Goal: Task Accomplishment & Management: Use online tool/utility

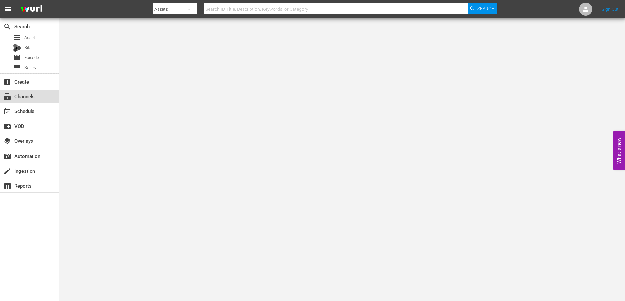
click at [21, 95] on div "subscriptions Channels" at bounding box center [18, 96] width 37 height 6
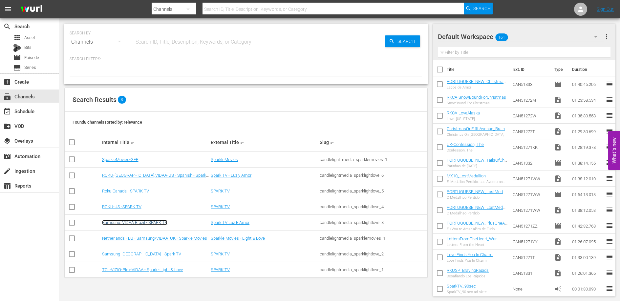
click at [135, 223] on link "Samsung, VIDAA Brazil - SPARK TV" at bounding box center [134, 222] width 65 height 5
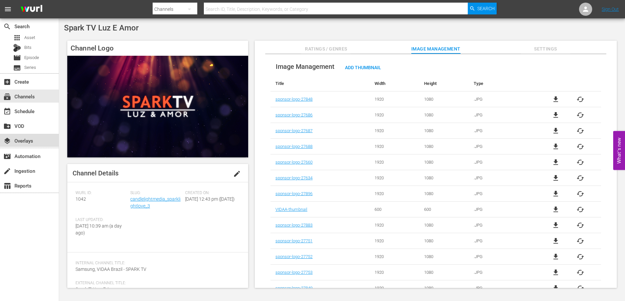
click at [30, 142] on div "layers Overlays" at bounding box center [18, 140] width 37 height 6
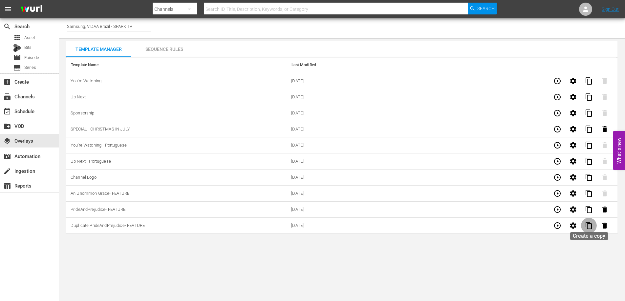
click at [587, 228] on span "content_copy" at bounding box center [589, 226] width 8 height 8
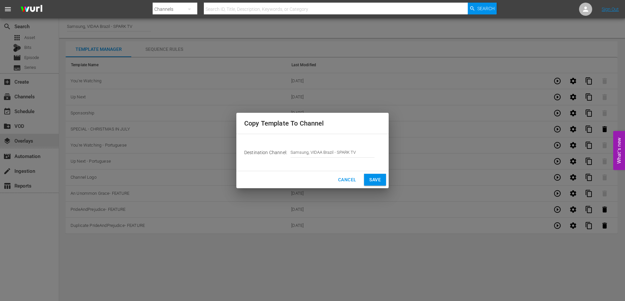
click at [373, 177] on span "Save" at bounding box center [374, 180] width 11 height 8
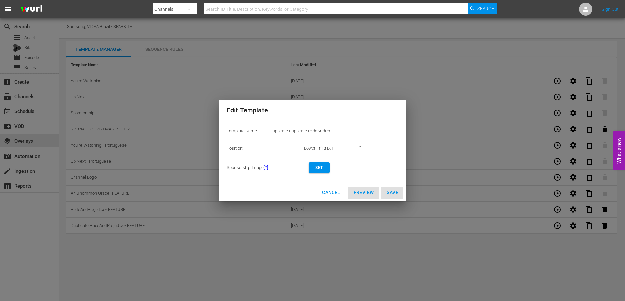
click at [315, 171] on span "Set" at bounding box center [319, 167] width 11 height 7
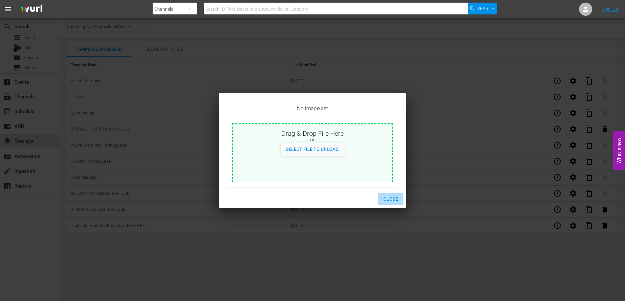
click at [392, 200] on span "Close" at bounding box center [390, 199] width 15 height 8
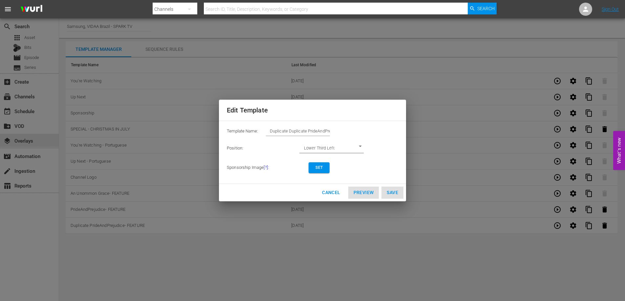
click at [331, 196] on span "Cancel" at bounding box center [331, 193] width 18 height 8
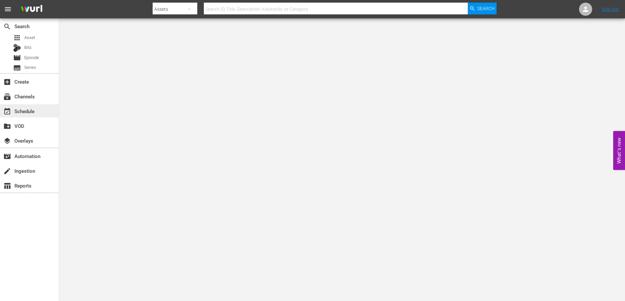
click at [27, 113] on div "event_available Schedule" at bounding box center [18, 110] width 37 height 6
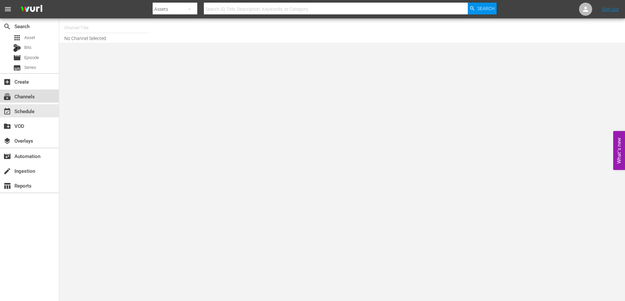
click at [26, 95] on div "subscriptions Channels" at bounding box center [18, 96] width 37 height 6
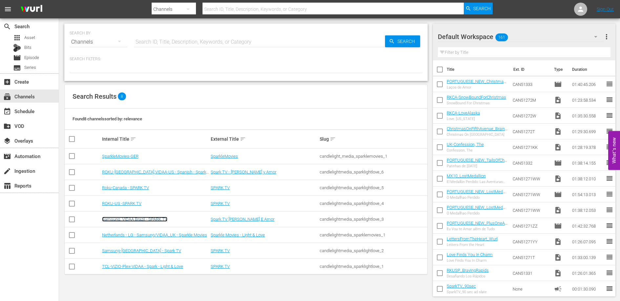
click at [159, 218] on link "Samsung, VIDAA Brazil - SPARK TV" at bounding box center [134, 219] width 65 height 5
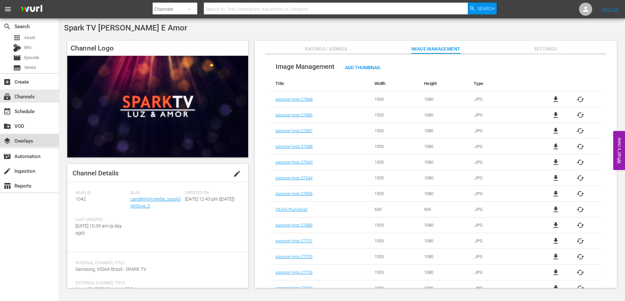
click at [33, 142] on div "layers Overlays" at bounding box center [18, 140] width 37 height 6
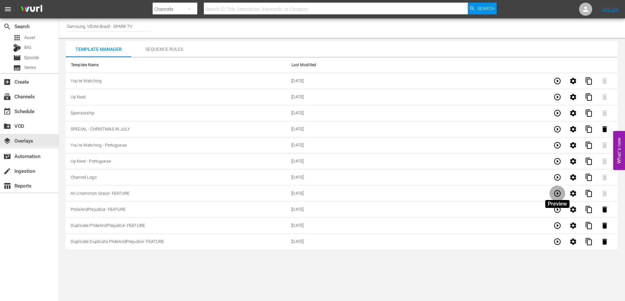
click at [556, 193] on icon "button" at bounding box center [557, 194] width 8 height 8
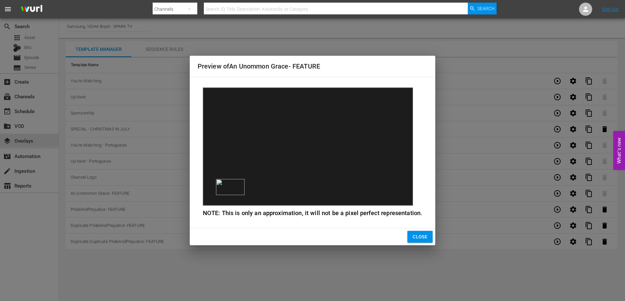
click at [418, 237] on span "Close" at bounding box center [419, 237] width 15 height 8
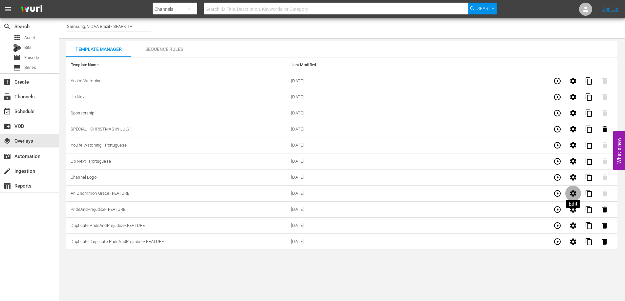
click at [572, 190] on icon "button" at bounding box center [573, 194] width 8 height 8
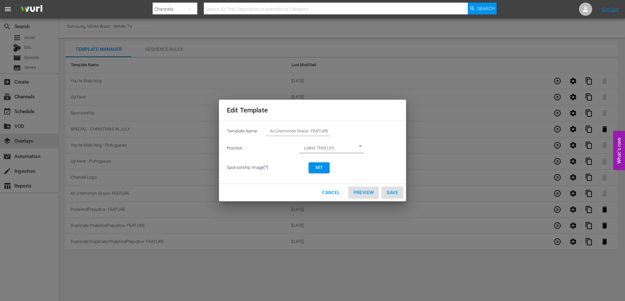
click at [315, 167] on span "Set" at bounding box center [319, 167] width 11 height 7
click at [324, 168] on span "View/Modify" at bounding box center [327, 167] width 27 height 7
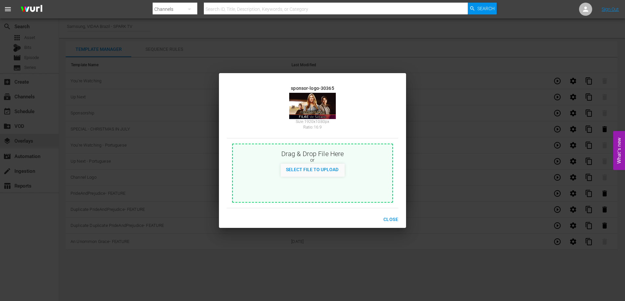
click at [396, 221] on span "Close" at bounding box center [390, 220] width 15 height 8
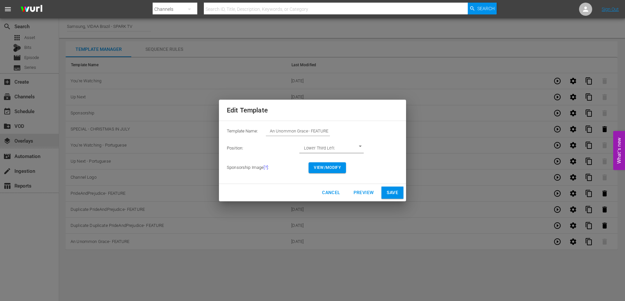
click at [396, 192] on span "Save" at bounding box center [392, 193] width 11 height 8
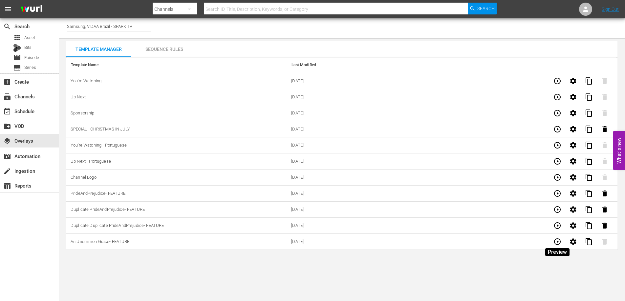
click at [559, 240] on icon "button" at bounding box center [557, 242] width 8 height 8
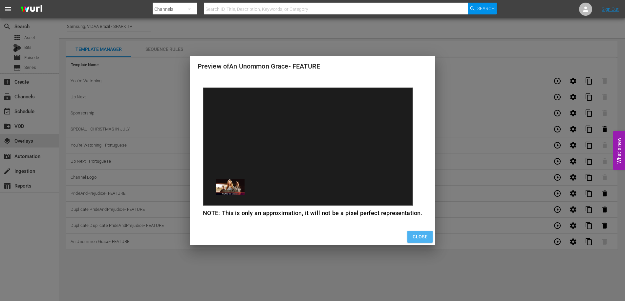
click at [422, 234] on span "Close" at bounding box center [419, 237] width 15 height 8
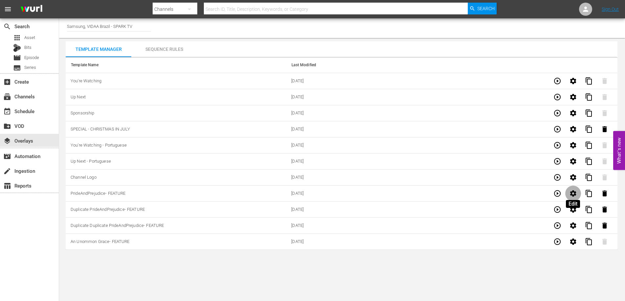
click at [572, 195] on icon "button" at bounding box center [573, 193] width 6 height 6
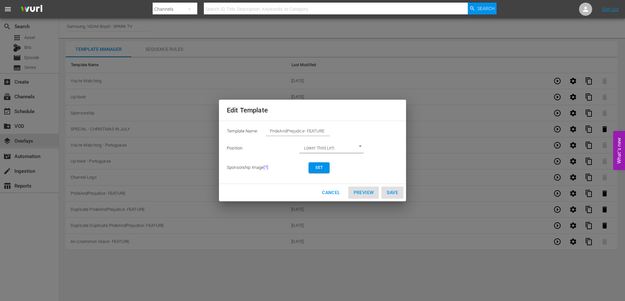
click at [318, 169] on span "Set" at bounding box center [319, 167] width 11 height 7
click at [363, 193] on span "Preview" at bounding box center [363, 193] width 20 height 8
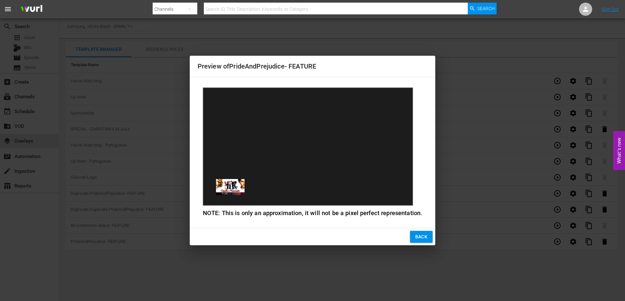
click at [417, 236] on span "Back" at bounding box center [421, 237] width 12 height 8
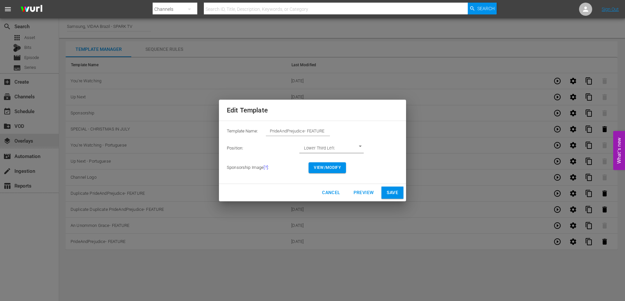
click at [395, 192] on span "Save" at bounding box center [392, 193] width 11 height 8
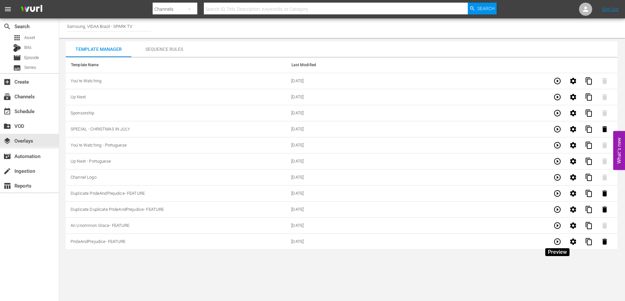
click at [557, 241] on icon "button" at bounding box center [557, 242] width 7 height 7
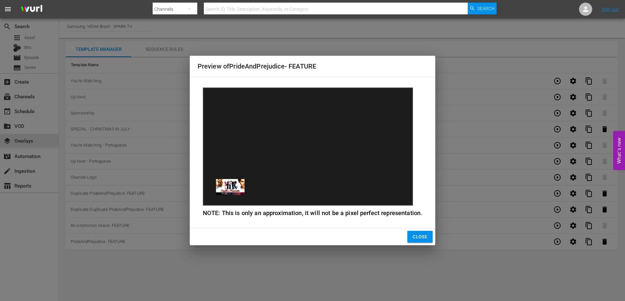
click at [430, 239] on button "Close" at bounding box center [419, 237] width 25 height 12
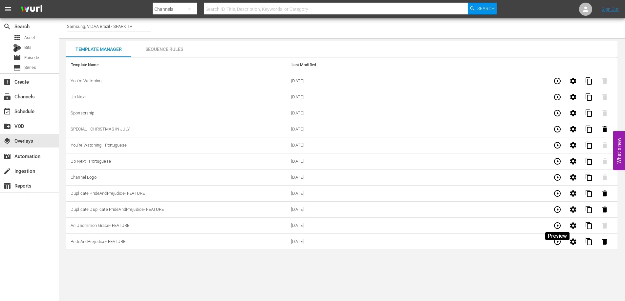
click at [555, 225] on icon "button" at bounding box center [557, 226] width 8 height 8
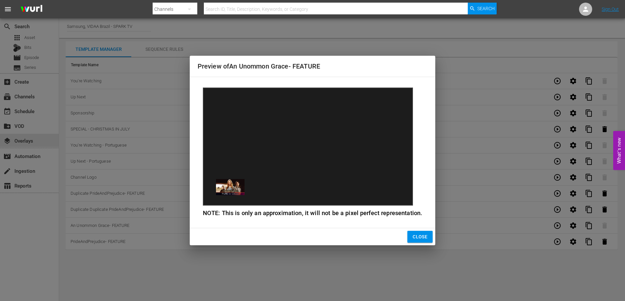
click at [417, 234] on span "Close" at bounding box center [419, 237] width 15 height 8
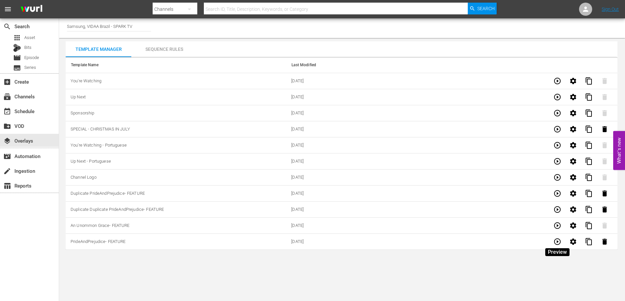
click at [559, 243] on icon "button" at bounding box center [557, 242] width 8 height 8
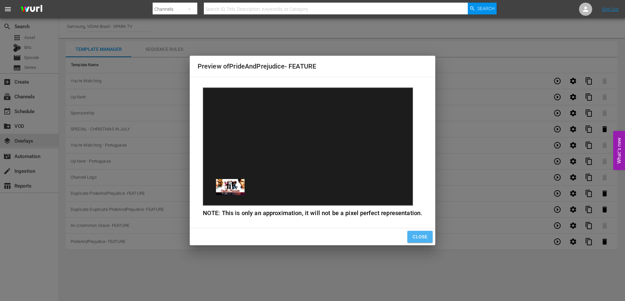
click at [427, 235] on button "Close" at bounding box center [419, 237] width 25 height 12
